Goal: Book appointment/travel/reservation

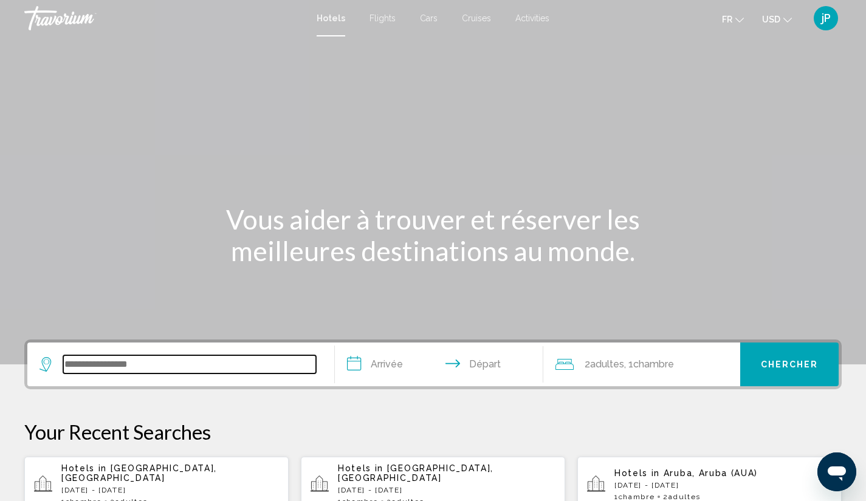
click at [77, 358] on input "Search widget" at bounding box center [189, 364] width 253 height 18
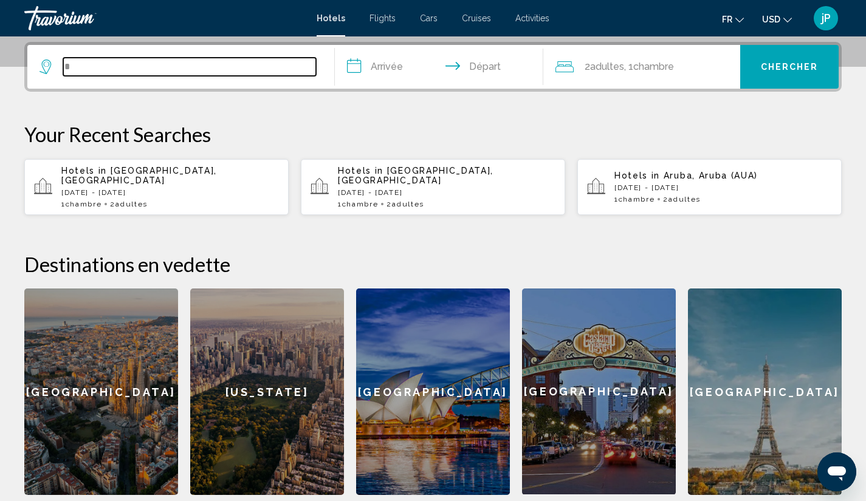
scroll to position [300, 0]
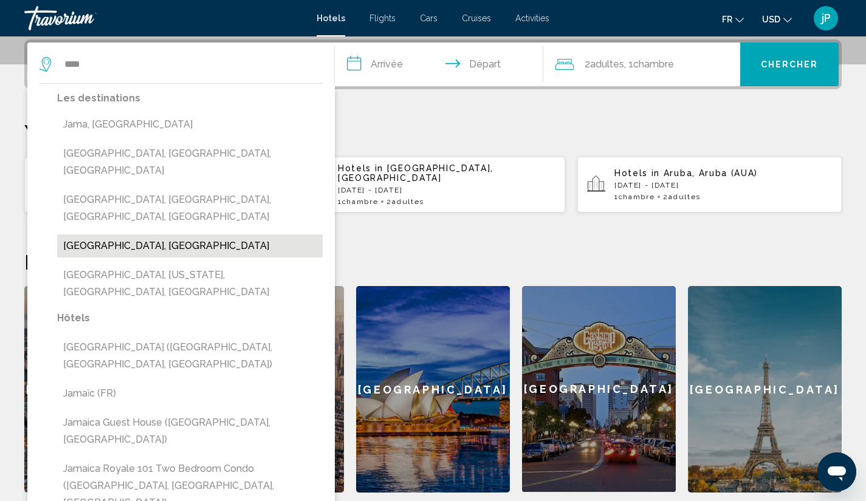
click at [118, 234] on button "Jamaica, Jamaica" at bounding box center [189, 245] width 265 height 23
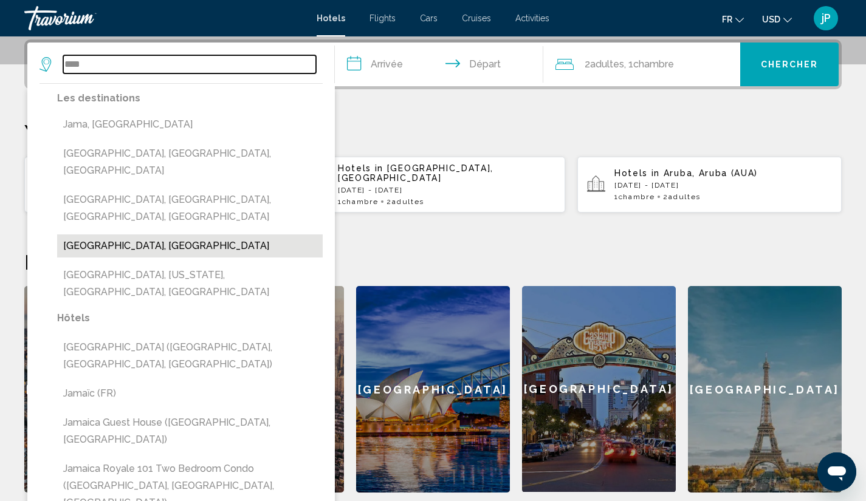
type input "**********"
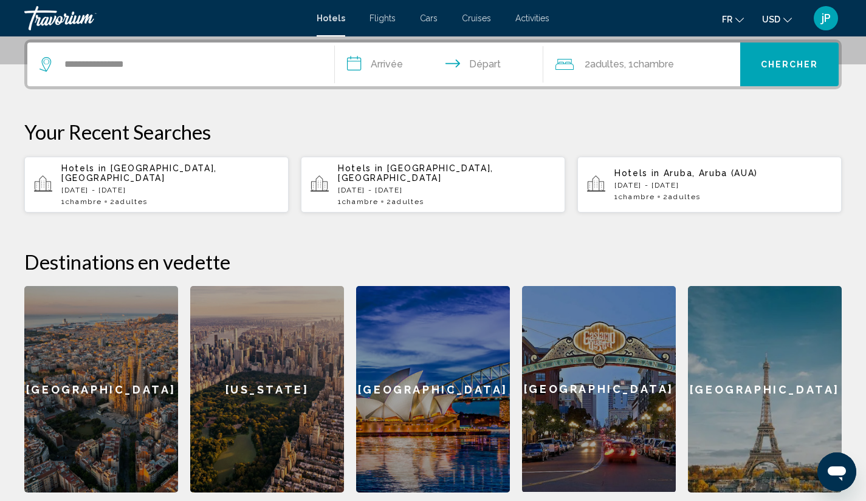
click at [400, 70] on input "**********" at bounding box center [442, 66] width 214 height 47
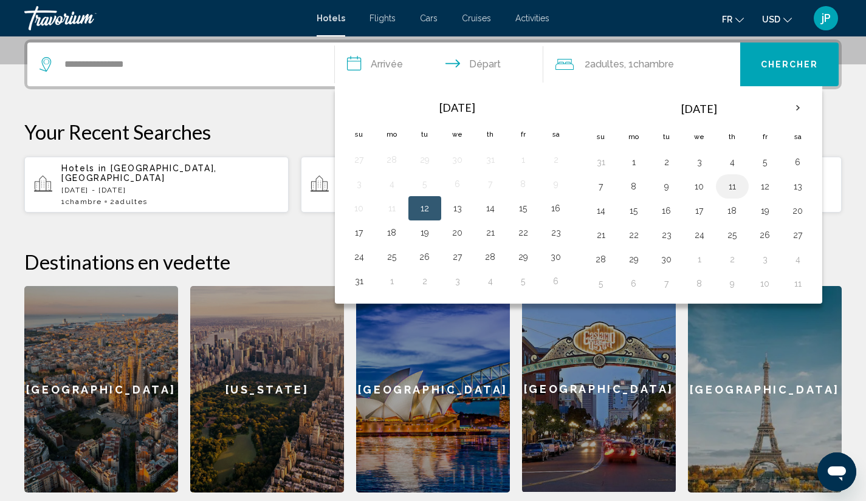
click at [727, 188] on button "11" at bounding box center [731, 186] width 19 height 17
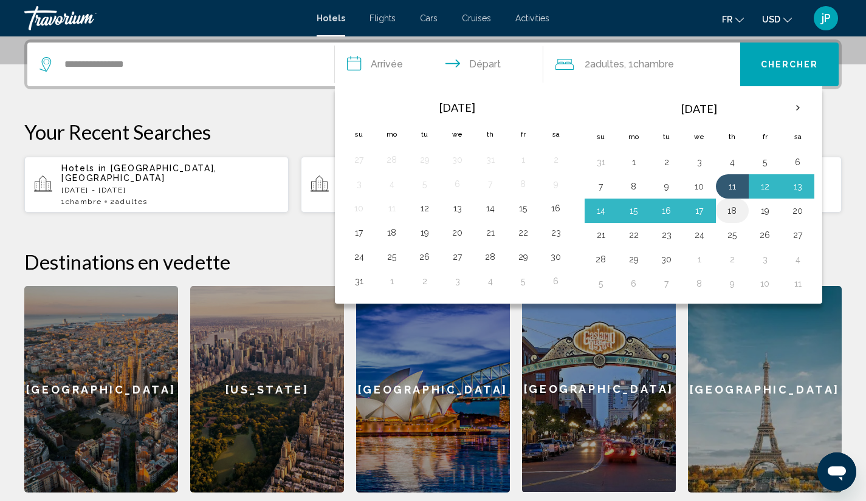
click at [737, 205] on button "18" at bounding box center [731, 210] width 19 height 17
type input "**********"
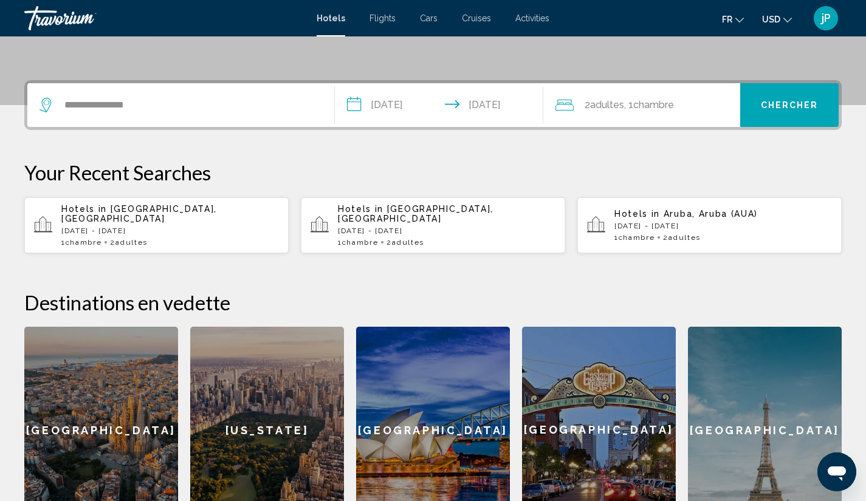
scroll to position [258, 0]
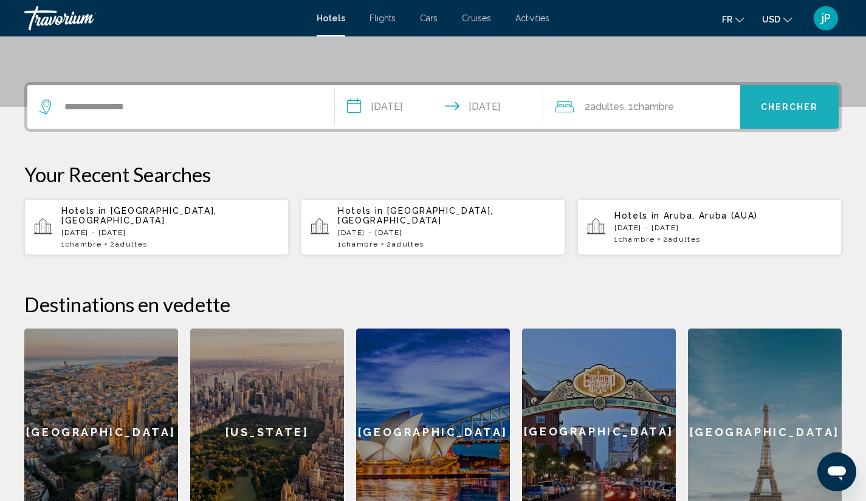
click at [757, 108] on button "Chercher" at bounding box center [789, 107] width 98 height 44
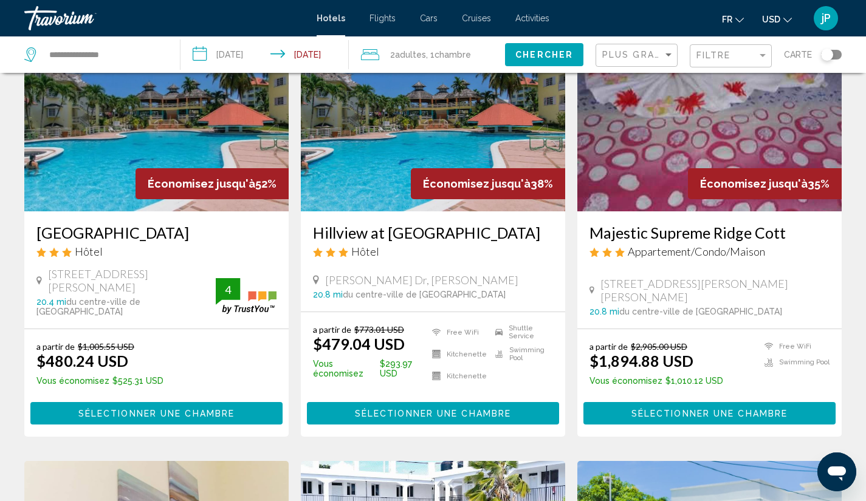
scroll to position [119, 0]
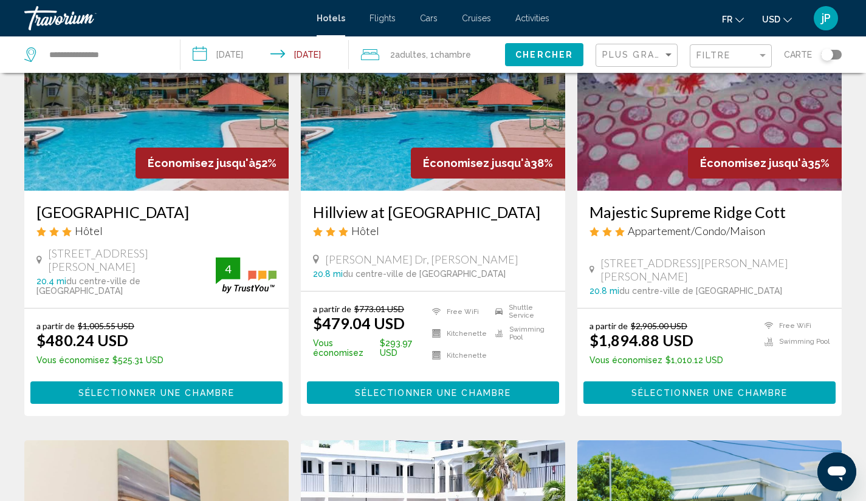
click at [173, 309] on div "a partir de $1,005.55 USD $480.24 USD Vous économisez $525.31 USD 4 Sélectionne…" at bounding box center [156, 363] width 264 height 108
click at [151, 207] on h3 "Mystic Ridge Resort" at bounding box center [156, 212] width 240 height 18
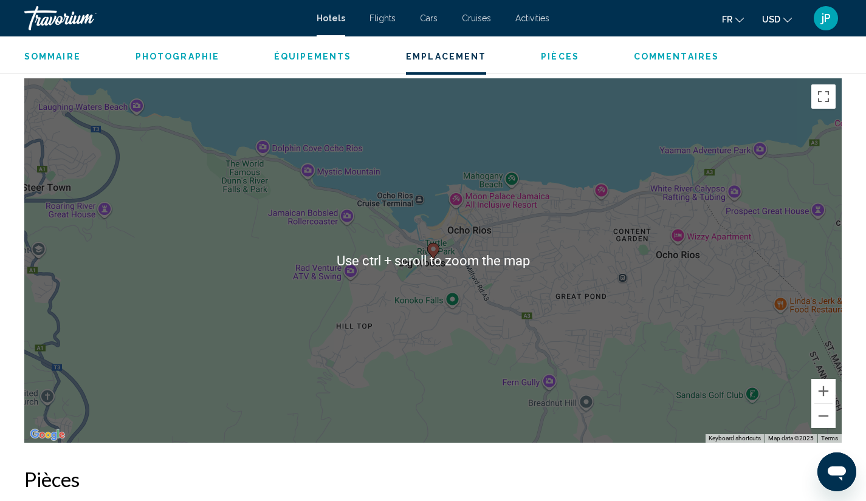
scroll to position [1068, 0]
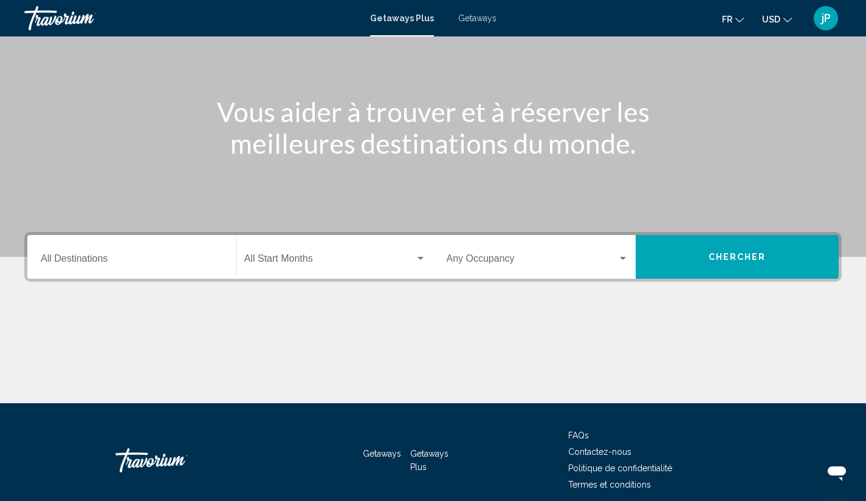
scroll to position [106, 0]
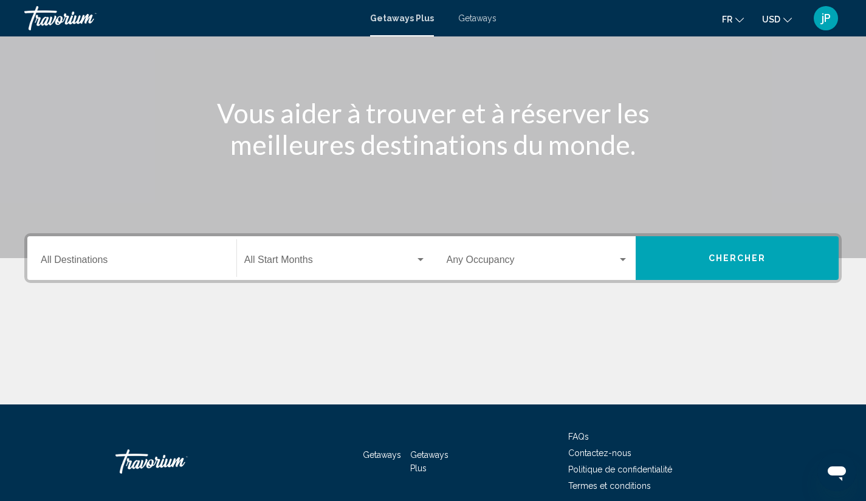
click at [744, 251] on button "Chercher" at bounding box center [736, 258] width 203 height 44
